Goal: Check status: Check status

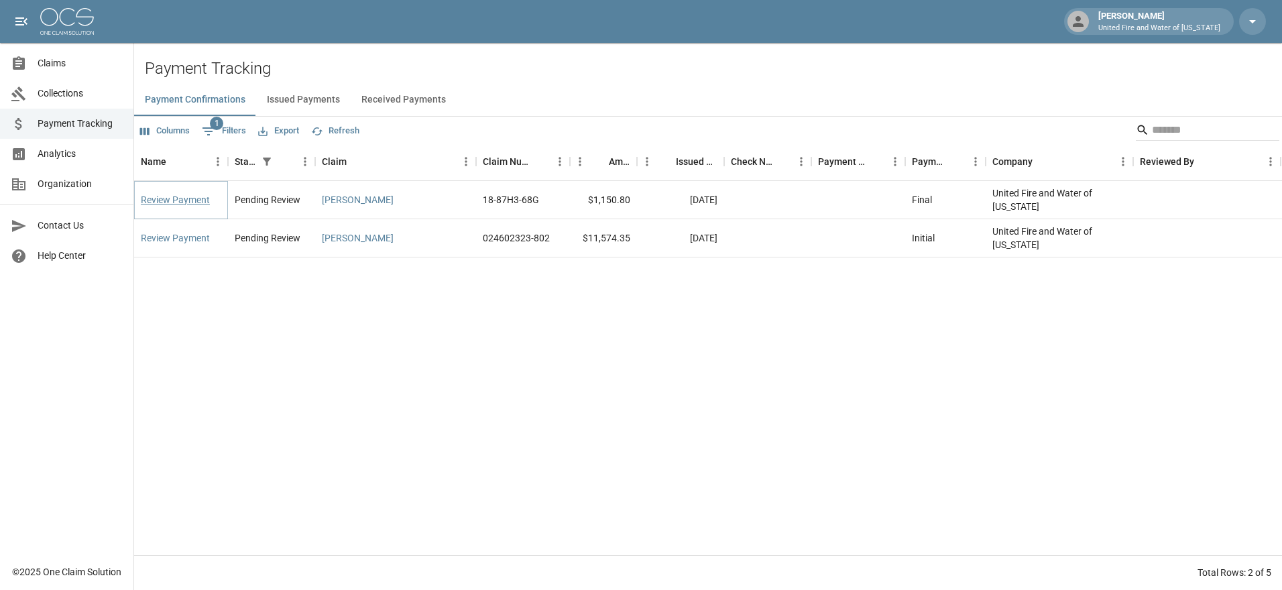
click at [198, 198] on link "Review Payment" at bounding box center [175, 199] width 69 height 13
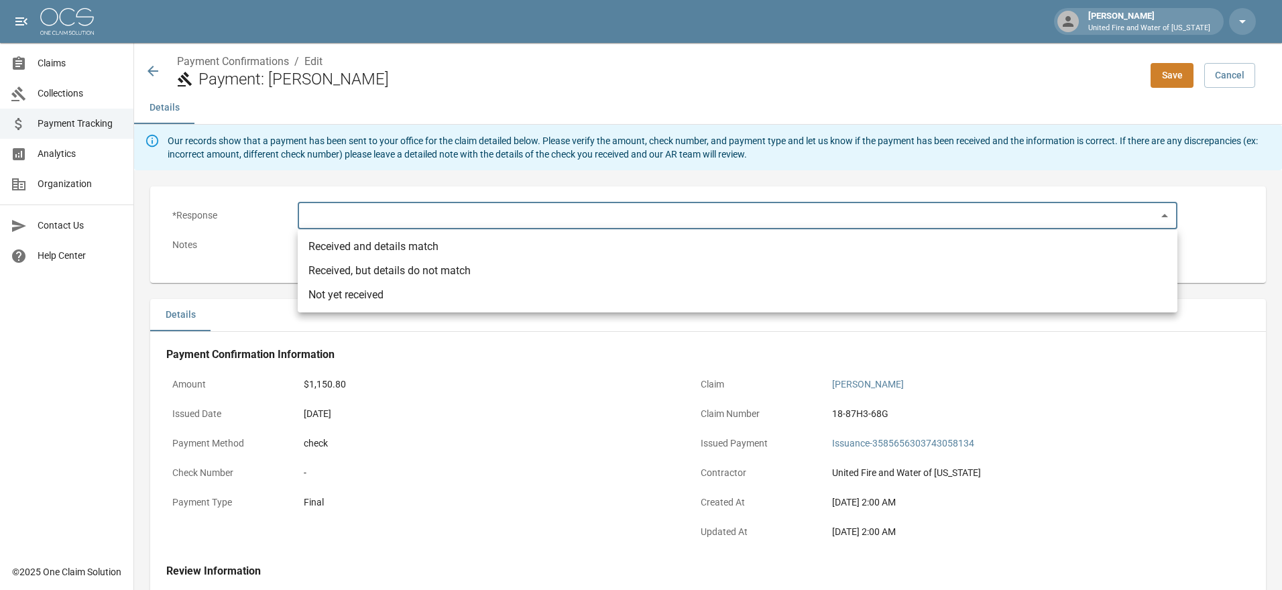
click at [632, 223] on body "[PERSON_NAME] United Fire and Water of [US_STATE] Claims Collections Payment Tr…" at bounding box center [641, 408] width 1282 height 816
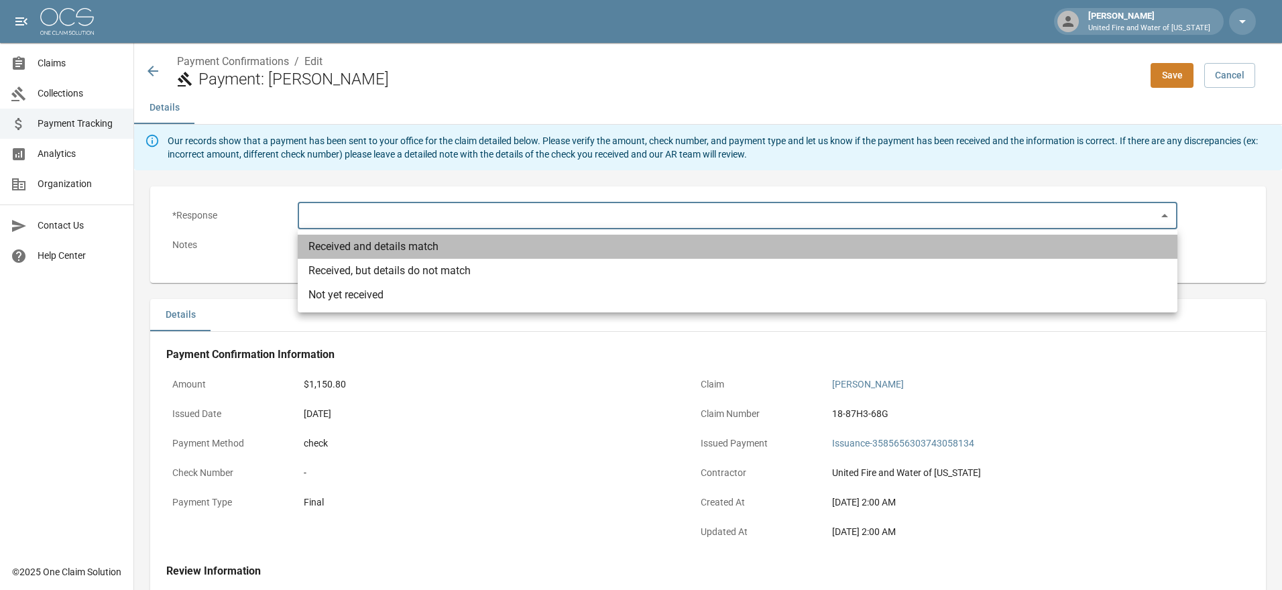
click at [402, 247] on li "Received and details match" at bounding box center [737, 247] width 879 height 24
type input "**********"
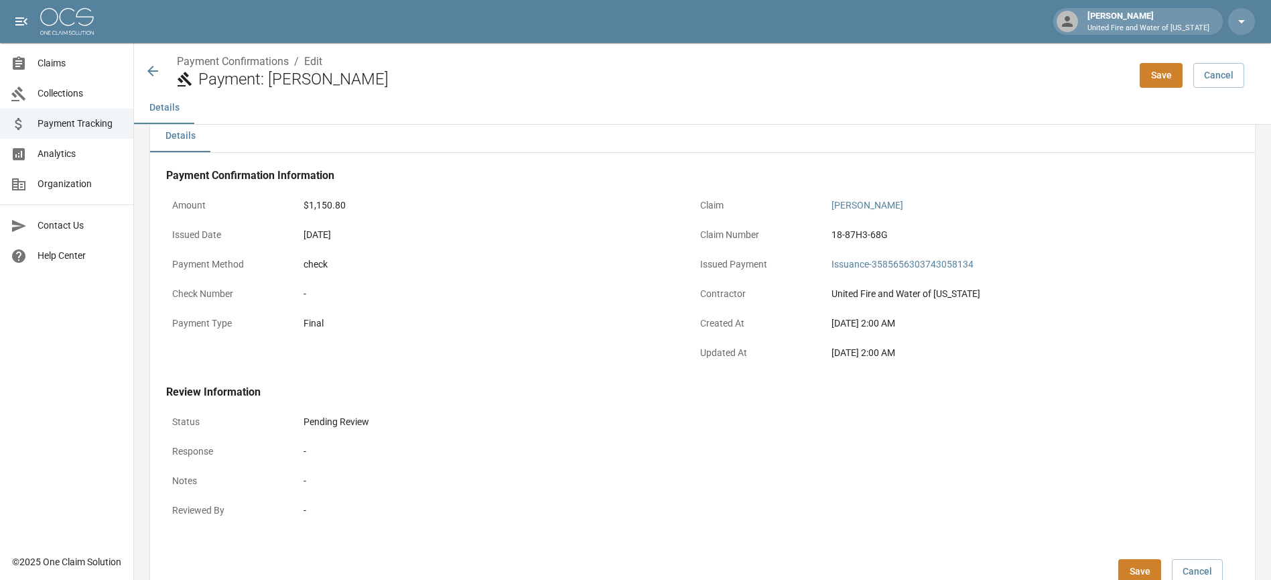
scroll to position [237, 0]
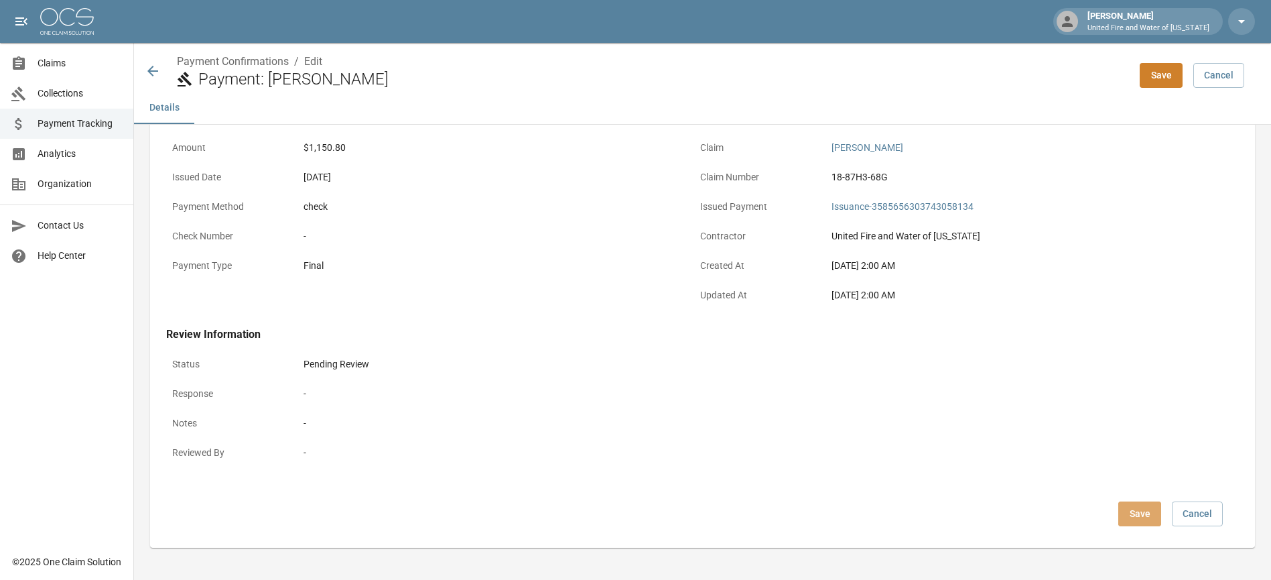
click at [1137, 512] on button "Save" at bounding box center [1140, 513] width 43 height 25
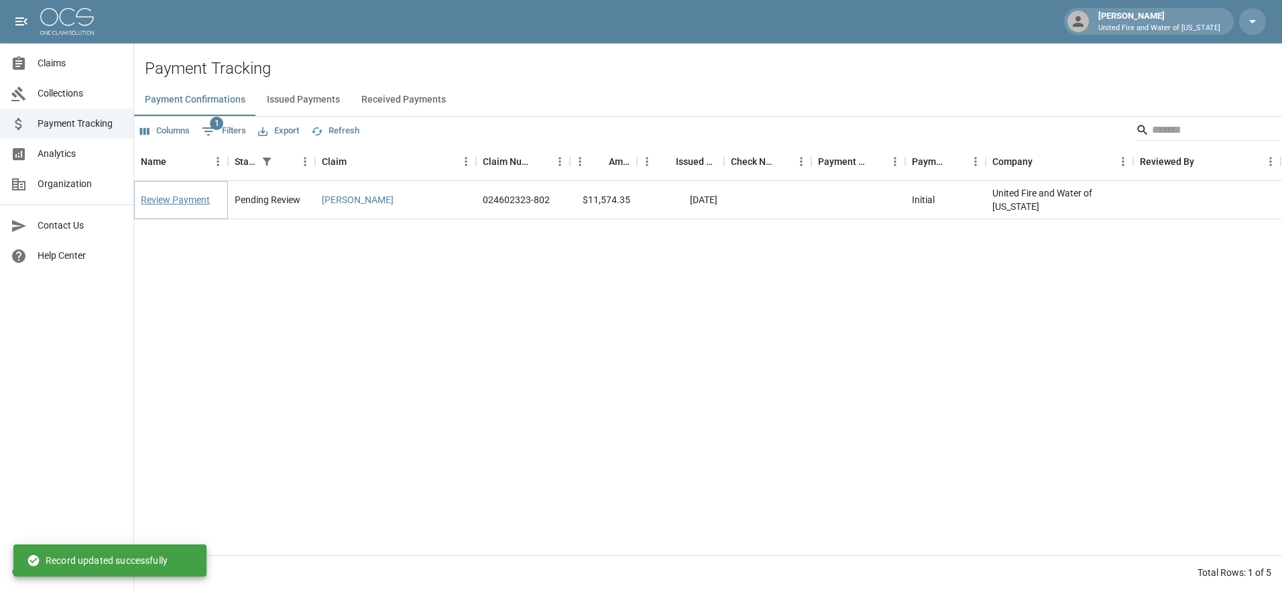
click at [184, 200] on link "Review Payment" at bounding box center [175, 199] width 69 height 13
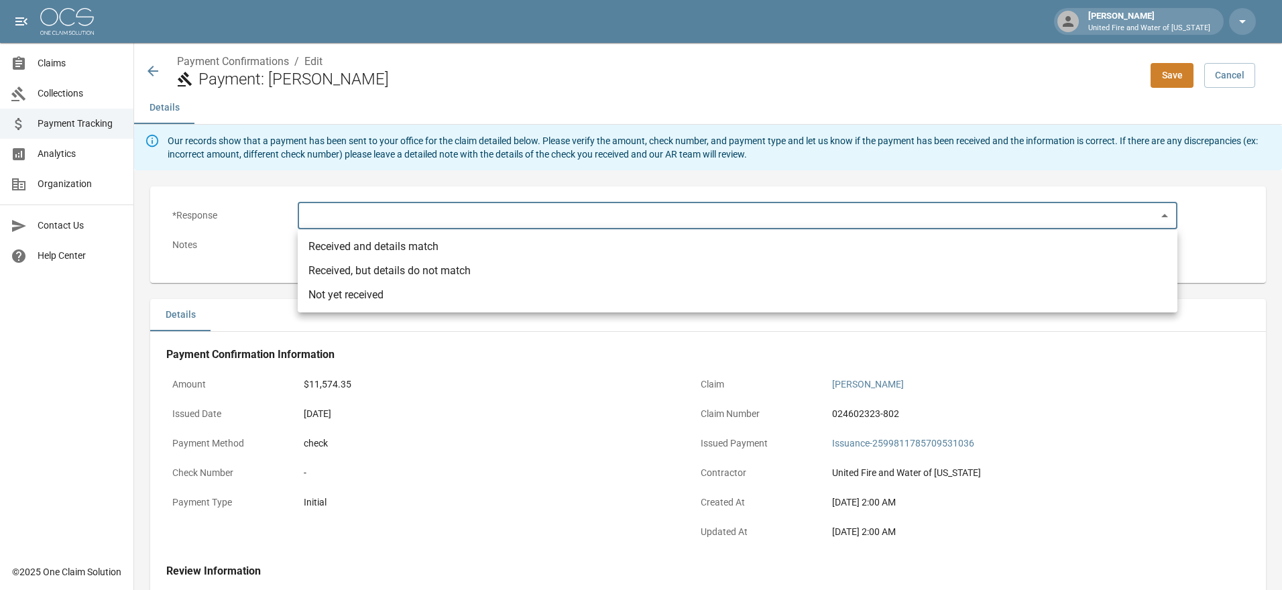
click at [505, 212] on body "[PERSON_NAME] United Fire and Water of [US_STATE] Claims Collections Payment Tr…" at bounding box center [641, 408] width 1282 height 816
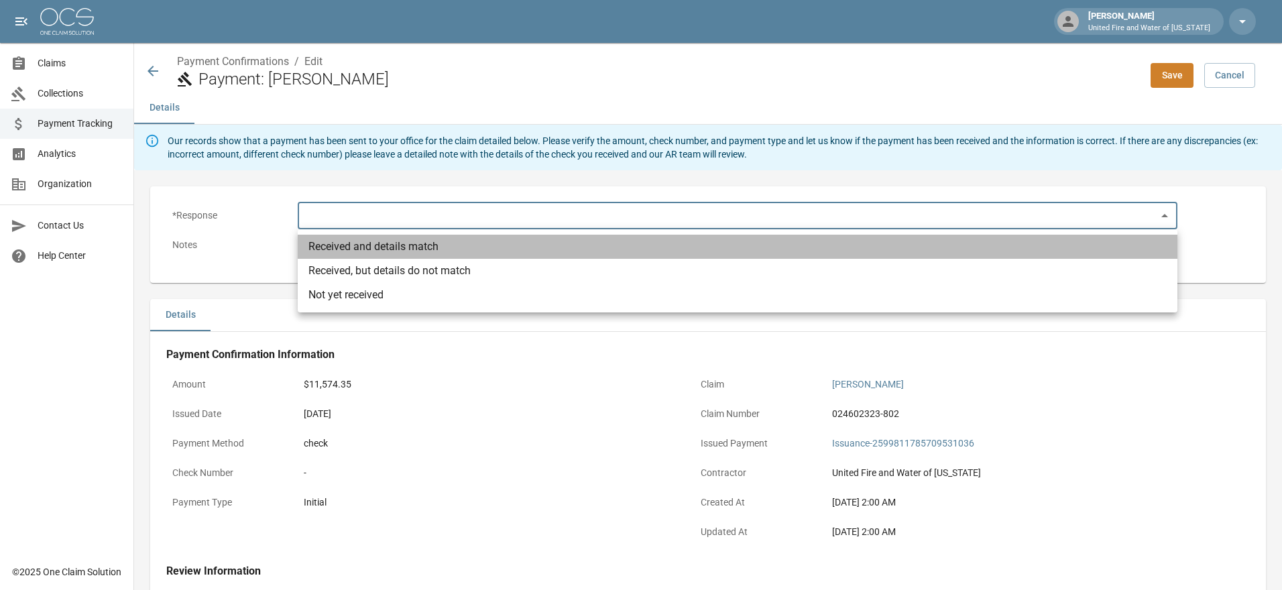
click at [401, 248] on li "Received and details match" at bounding box center [737, 247] width 879 height 24
type input "**********"
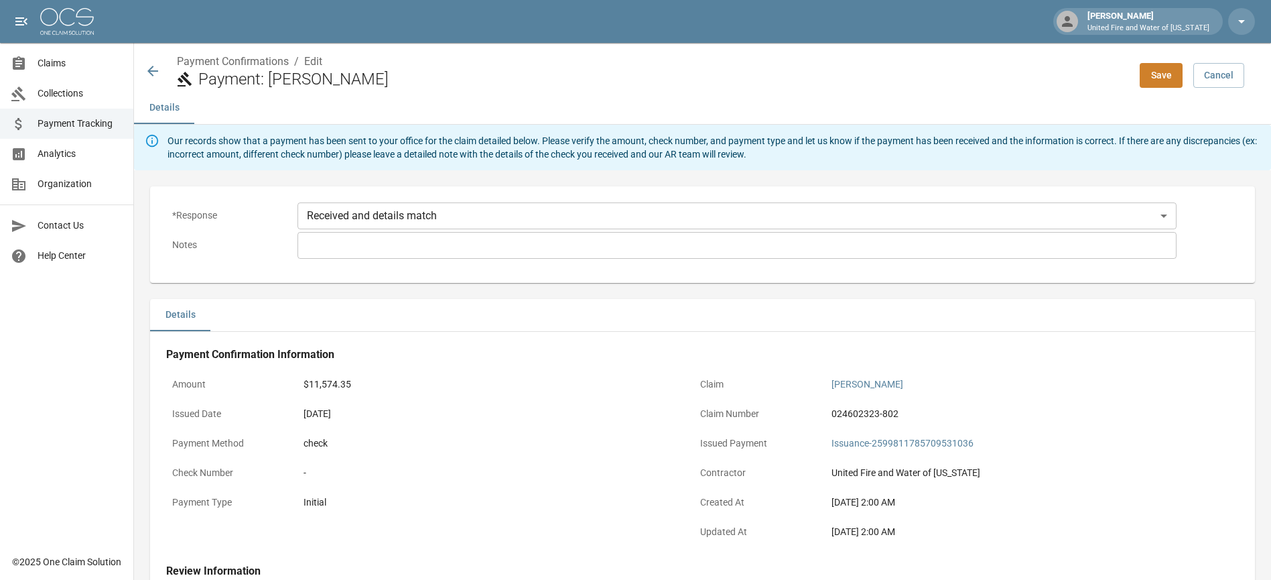
drag, startPoint x: 1042, startPoint y: 308, endPoint x: 1040, endPoint y: 316, distance: 8.2
click at [1043, 308] on div "Details" at bounding box center [702, 315] width 1105 height 32
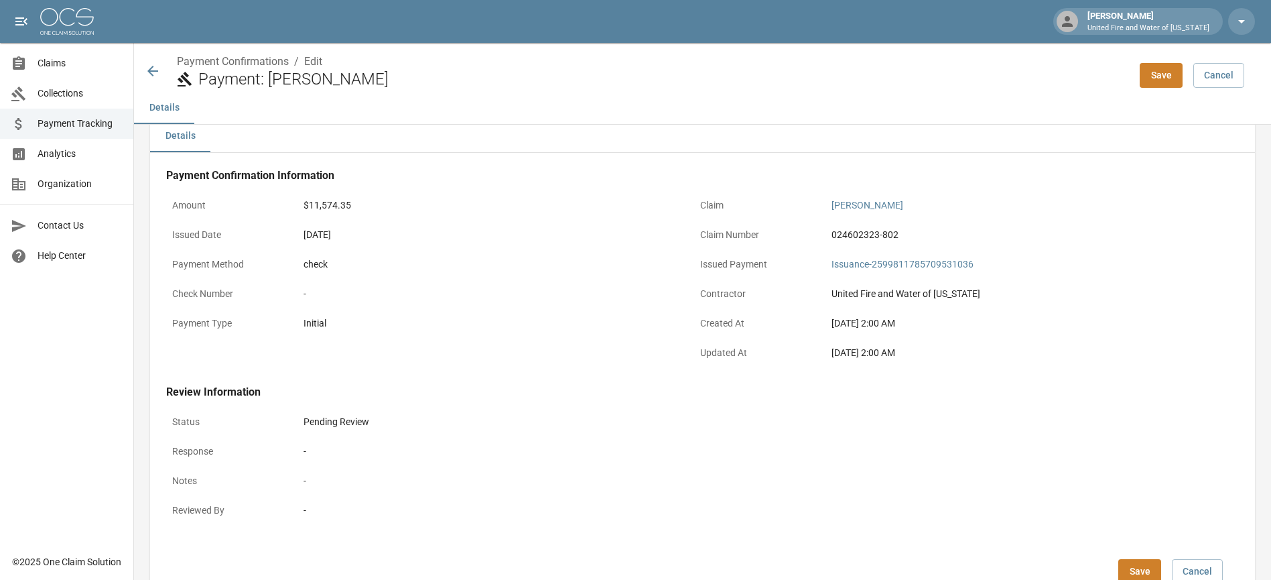
scroll to position [237, 0]
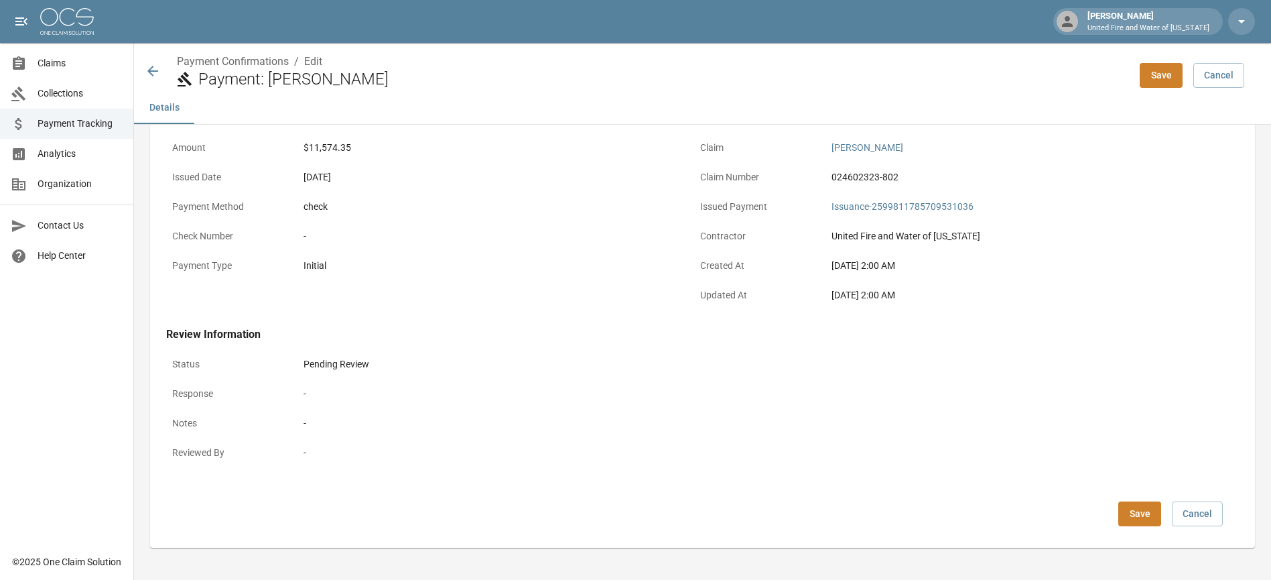
click at [1136, 517] on button "Save" at bounding box center [1140, 513] width 43 height 25
